Goal: Task Accomplishment & Management: Manage account settings

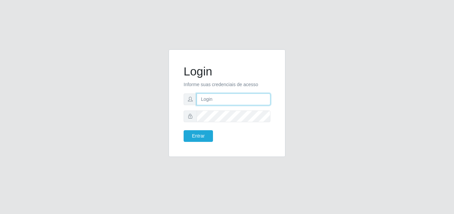
click at [218, 97] on input "text" at bounding box center [234, 100] width 74 height 12
type input "[EMAIL_ADDRESS][DOMAIN_NAME]"
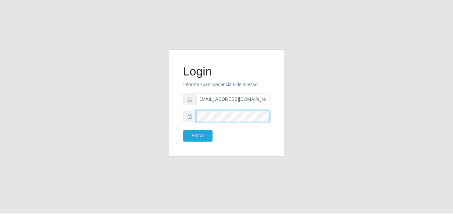
scroll to position [0, 0]
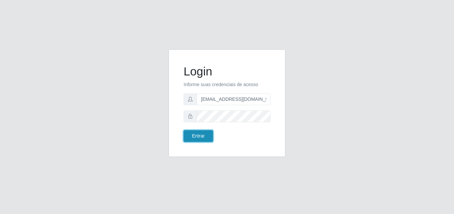
click at [199, 137] on button "Entrar" at bounding box center [198, 136] width 29 height 12
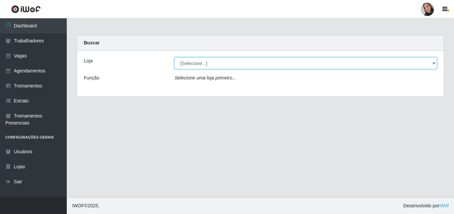
drag, startPoint x: 223, startPoint y: 59, endPoint x: 222, endPoint y: 66, distance: 7.7
click at [223, 59] on select "[Selecione...] Supermercado [GEOGRAPHIC_DATA]" at bounding box center [306, 63] width 263 height 12
select select "165"
click at [175, 57] on select "[Selecione...] Supermercado [GEOGRAPHIC_DATA]" at bounding box center [306, 63] width 263 height 12
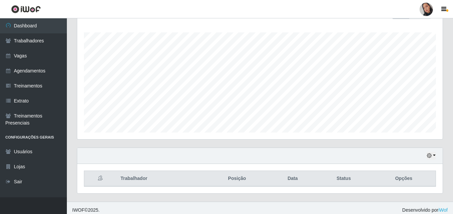
scroll to position [111, 0]
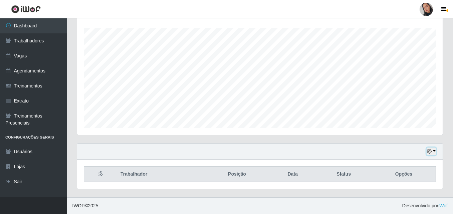
click at [435, 149] on button "button" at bounding box center [430, 152] width 9 height 8
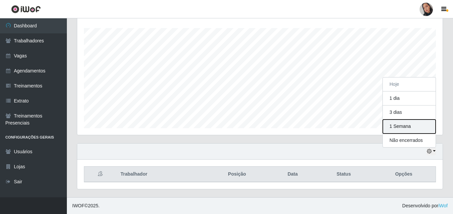
click at [421, 122] on button "1 Semana" at bounding box center [409, 127] width 53 height 14
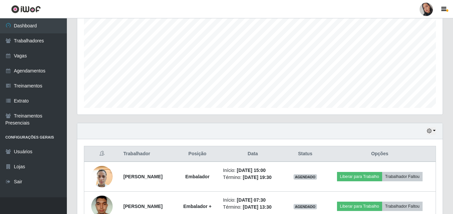
scroll to position [126, 0]
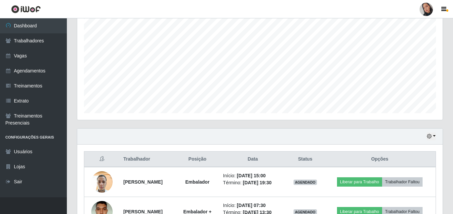
click at [425, 12] on div at bounding box center [425, 9] width 13 height 13
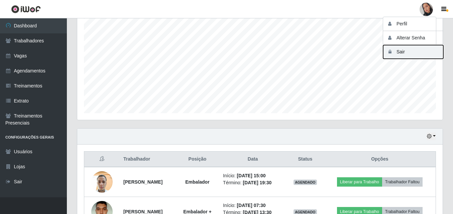
click at [419, 51] on button "Sair" at bounding box center [413, 52] width 60 height 14
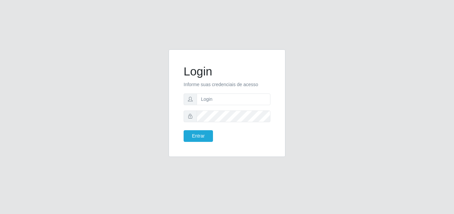
drag, startPoint x: 95, startPoint y: 1, endPoint x: 46, endPoint y: 99, distance: 109.8
click at [46, 99] on div "Login Informe suas credenciais de acesso Entrar" at bounding box center [227, 107] width 381 height 116
